Goal: Task Accomplishment & Management: Manage account settings

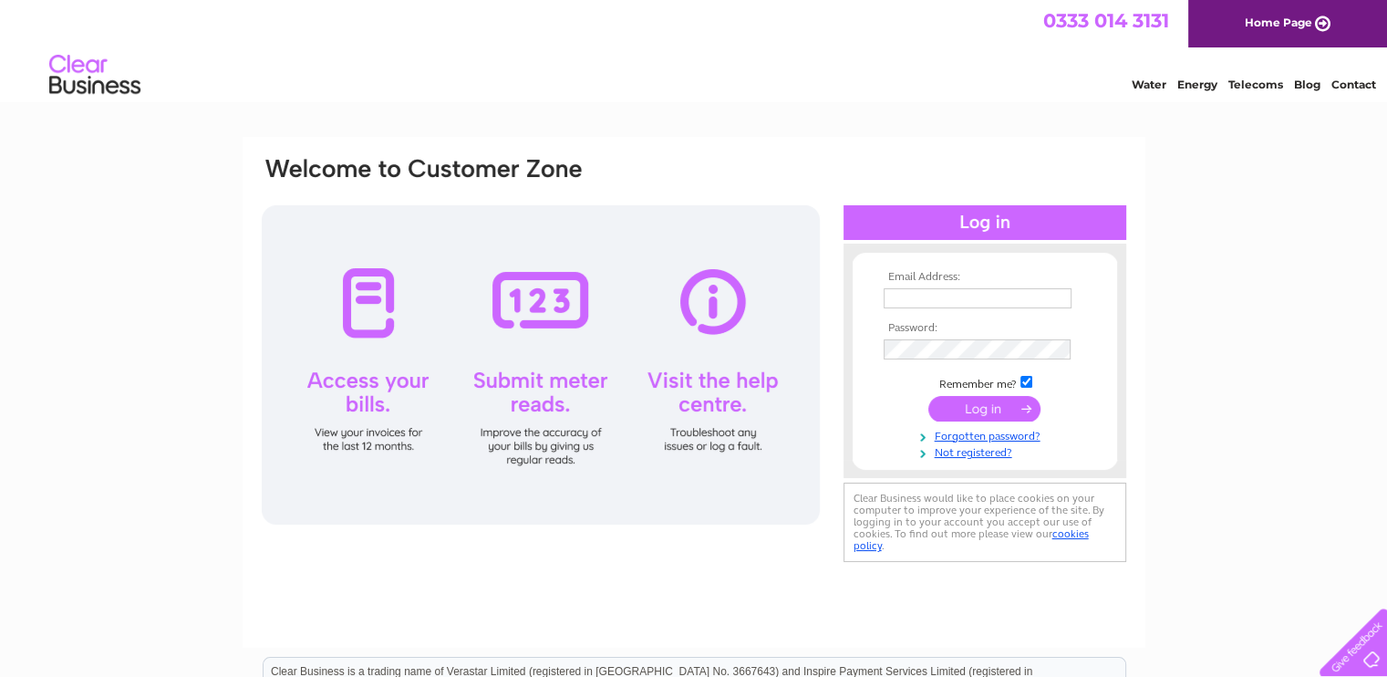
type input "[EMAIL_ADDRESS][DOMAIN_NAME]"
click at [957, 413] on input "submit" at bounding box center [984, 409] width 112 height 26
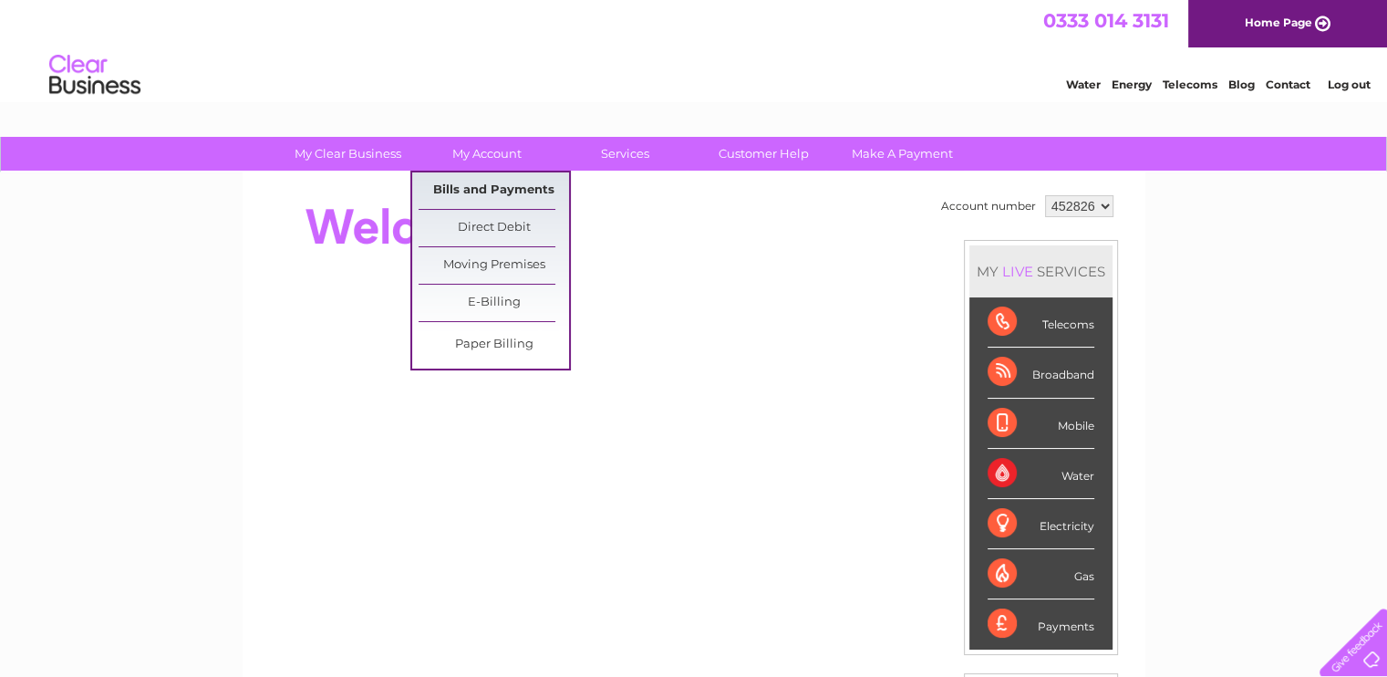
click at [489, 187] on link "Bills and Payments" at bounding box center [494, 190] width 150 height 36
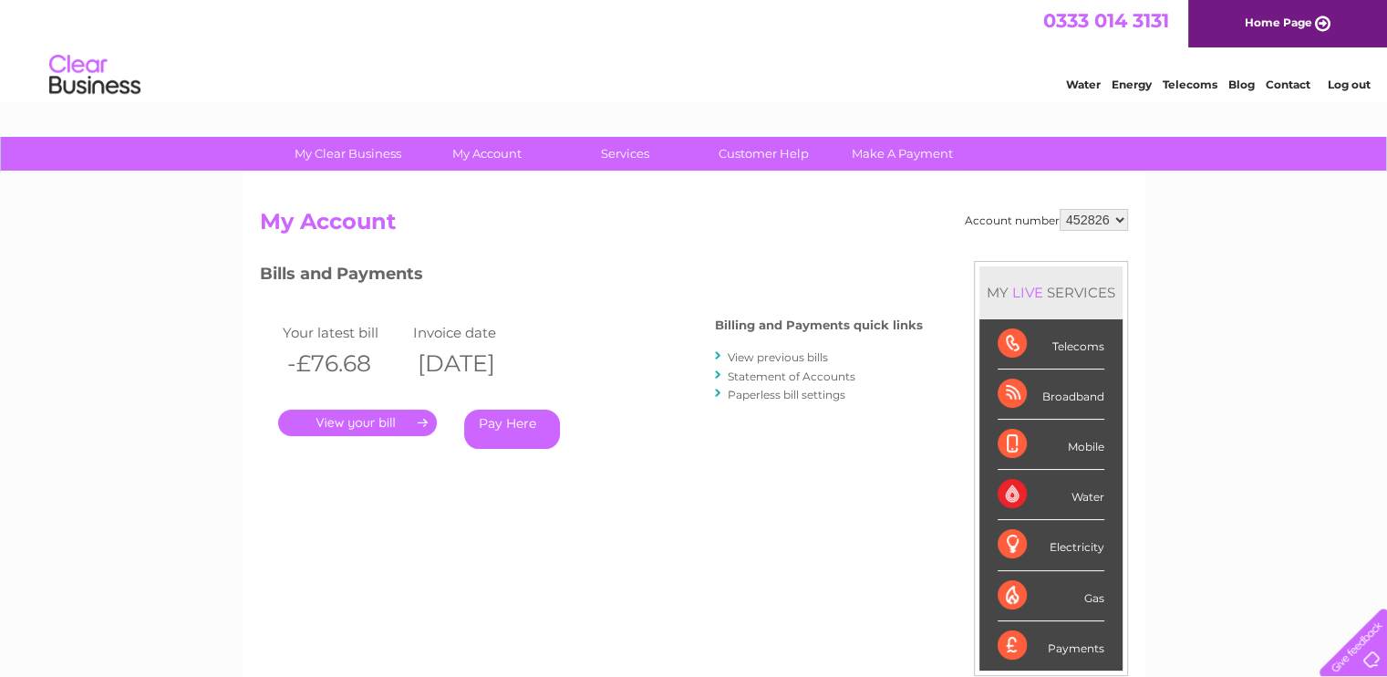
click at [352, 420] on link "." at bounding box center [357, 422] width 159 height 26
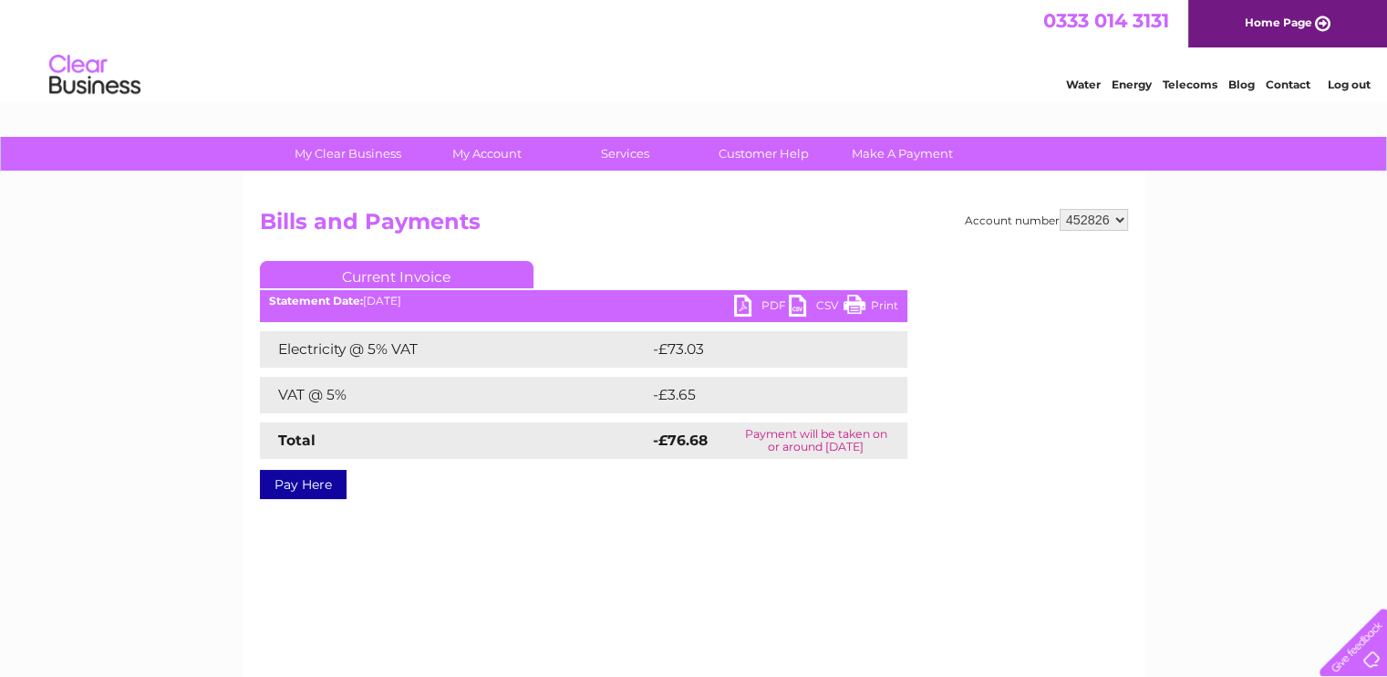
click at [687, 439] on strong "-£76.68" at bounding box center [680, 439] width 55 height 17
drag, startPoint x: 687, startPoint y: 439, endPoint x: 726, endPoint y: 479, distance: 56.1
click at [726, 479] on div "Pay Here" at bounding box center [583, 475] width 647 height 33
